Goal: Task Accomplishment & Management: Complete application form

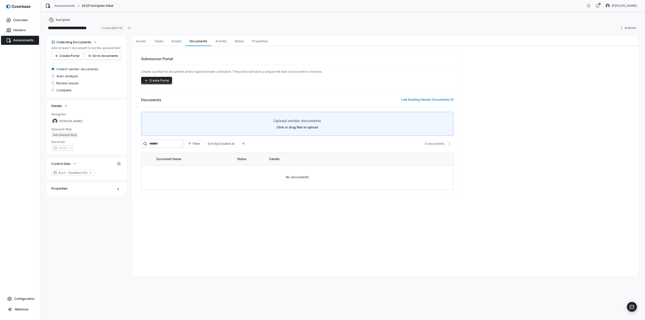
click at [297, 128] on label "Click or drag files to upload" at bounding box center [297, 128] width 41 height 4
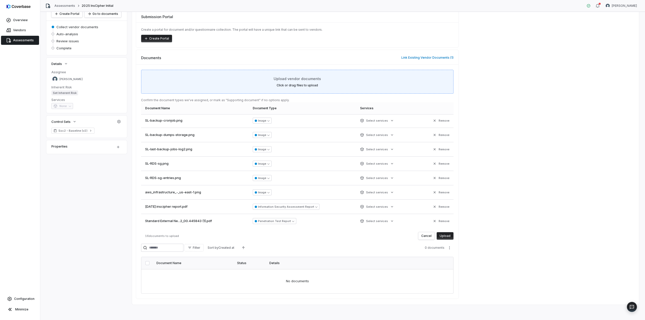
scroll to position [114, 0]
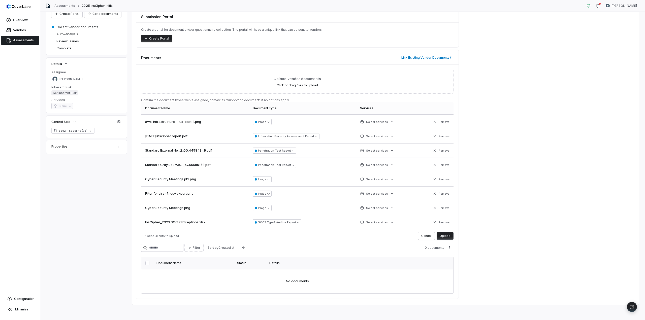
click at [446, 237] on button "Upload" at bounding box center [445, 236] width 17 height 8
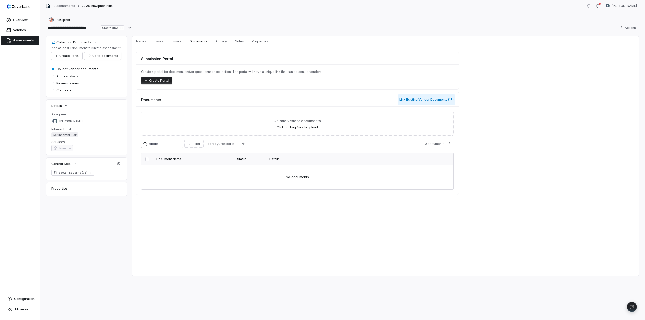
click at [412, 98] on button "Link Existing Vendor Documents ( 17 )" at bounding box center [426, 100] width 57 height 11
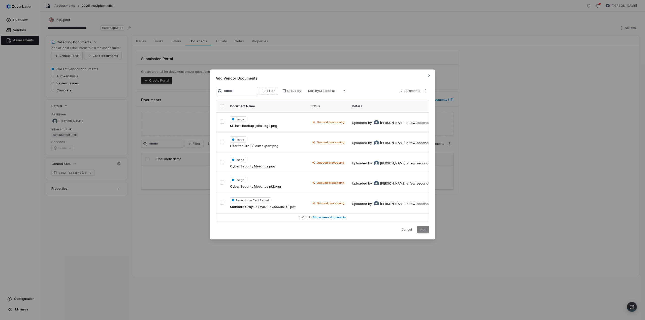
click at [222, 106] on button "button" at bounding box center [222, 106] width 4 height 4
click at [337, 216] on span "Show more documents" at bounding box center [329, 218] width 33 height 4
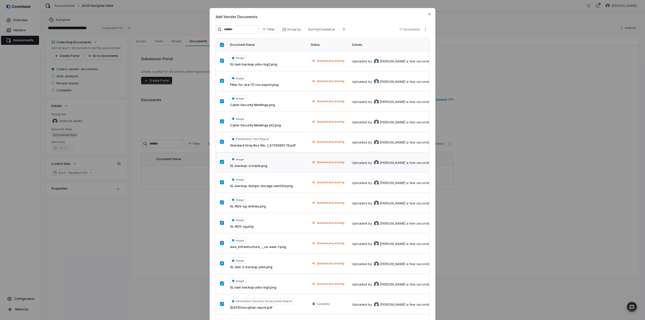
scroll to position [121, 0]
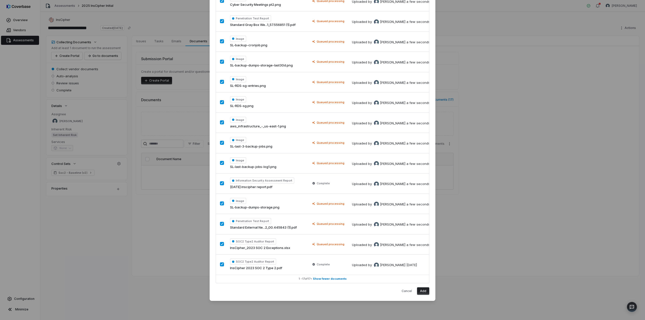
click at [425, 291] on button "Add" at bounding box center [423, 292] width 12 height 8
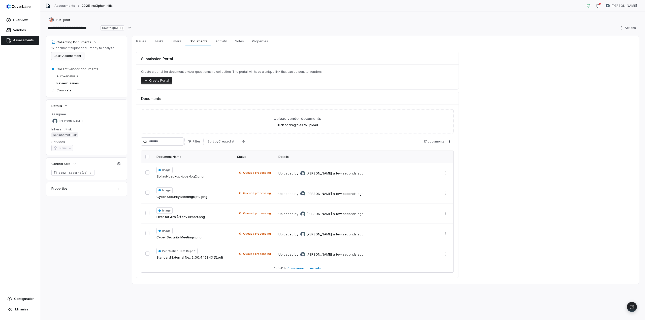
click at [70, 56] on button "Start Assessment" at bounding box center [67, 56] width 33 height 8
click at [178, 39] on span "Emails" at bounding box center [177, 41] width 14 height 7
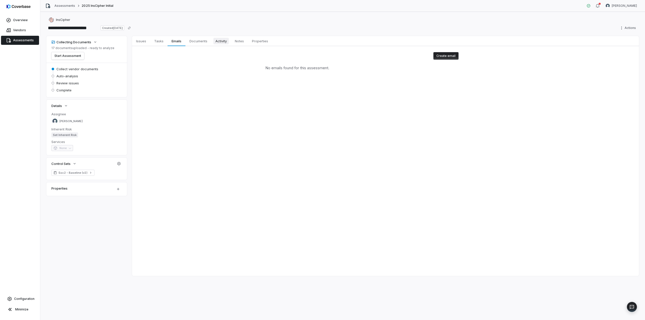
click at [221, 40] on span "Activity" at bounding box center [220, 41] width 15 height 7
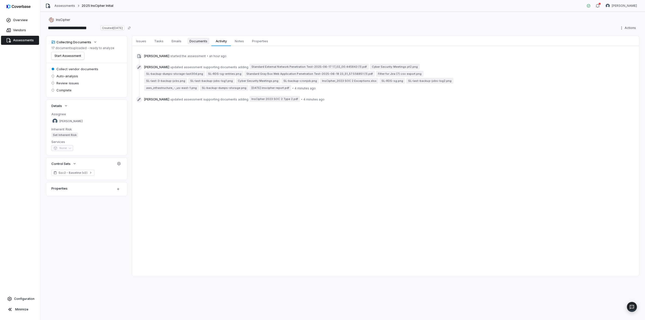
click at [205, 43] on span "Documents" at bounding box center [198, 41] width 22 height 7
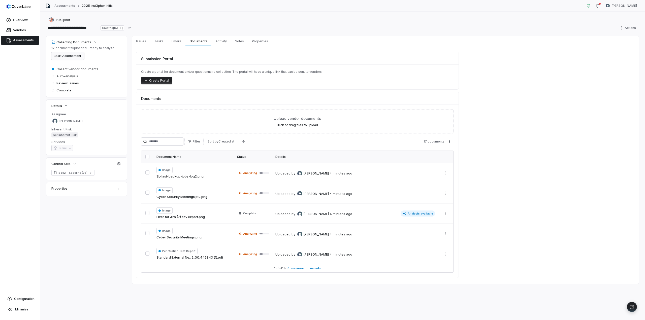
click at [72, 58] on button "Start Assessment" at bounding box center [67, 56] width 33 height 8
click at [65, 5] on link "Assessments" at bounding box center [64, 6] width 21 height 4
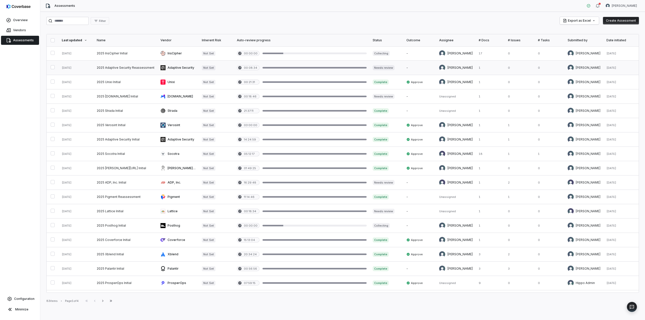
click at [389, 68] on link at bounding box center [387, 68] width 34 height 14
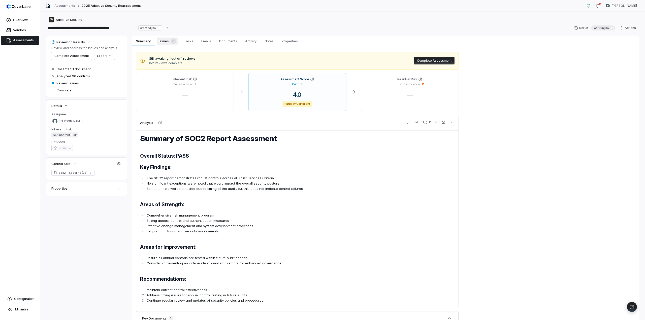
click at [163, 42] on span "Issues 0" at bounding box center [167, 41] width 21 height 7
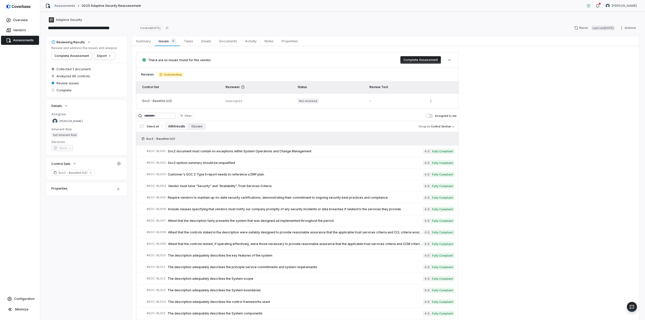
click at [421, 59] on button "Complete Assessment" at bounding box center [420, 60] width 41 height 8
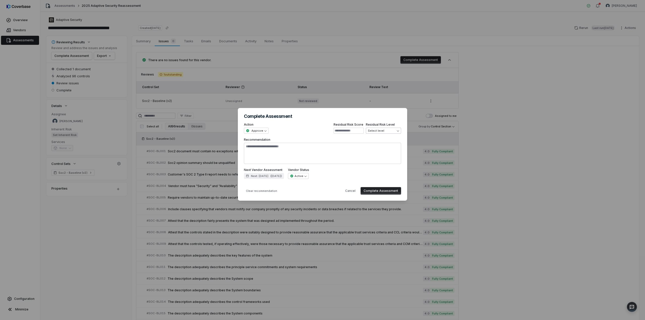
click at [382, 131] on div "**********" at bounding box center [322, 160] width 645 height 120
click at [384, 190] on button "Complete Assessment" at bounding box center [381, 191] width 41 height 8
type textarea "*"
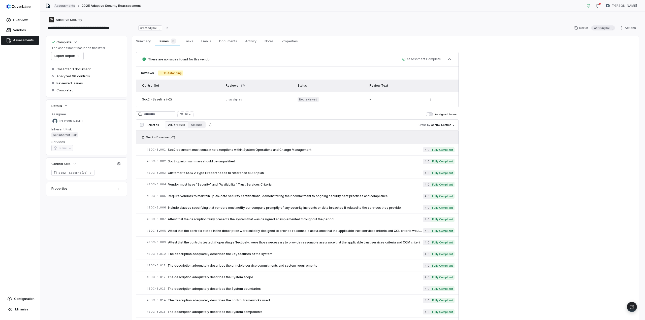
click at [63, 4] on link "Assessments" at bounding box center [64, 6] width 21 height 4
